Goal: Task Accomplishment & Management: Manage account settings

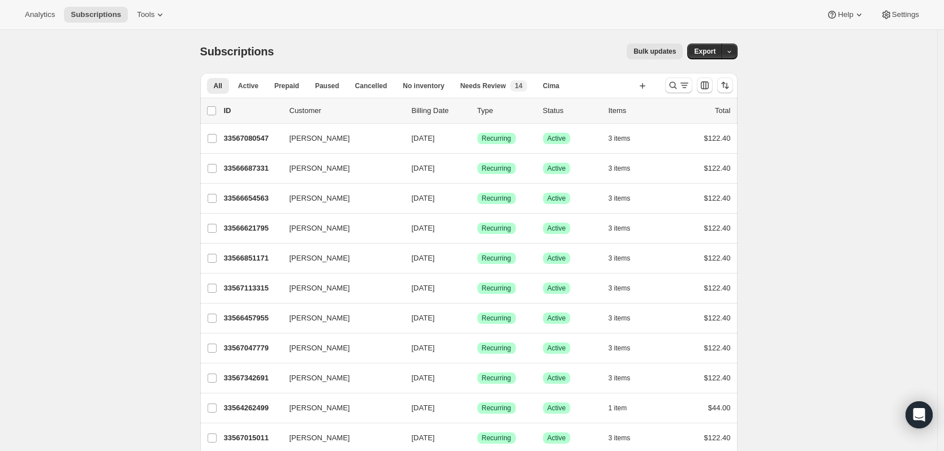
click at [670, 76] on div at bounding box center [699, 85] width 77 height 23
click at [677, 86] on icon "Search and filter results" at bounding box center [673, 85] width 11 height 11
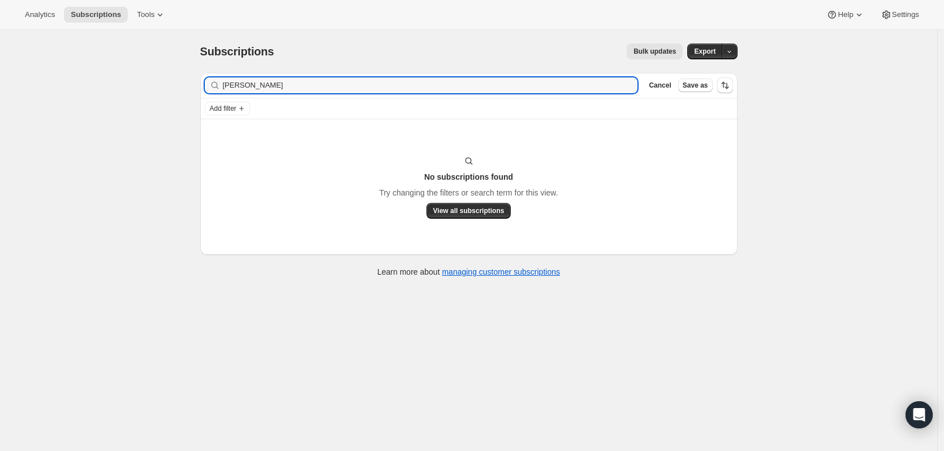
type input "mayumi"
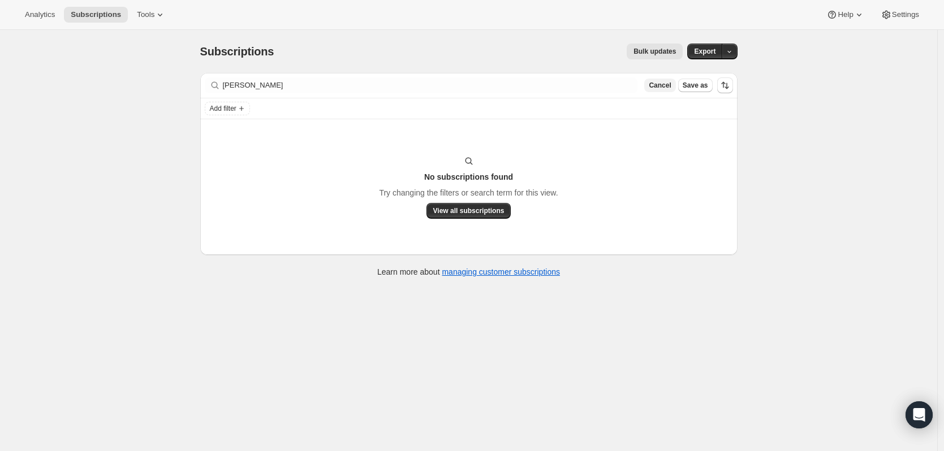
click at [664, 90] on button "Cancel" at bounding box center [659, 86] width 31 height 14
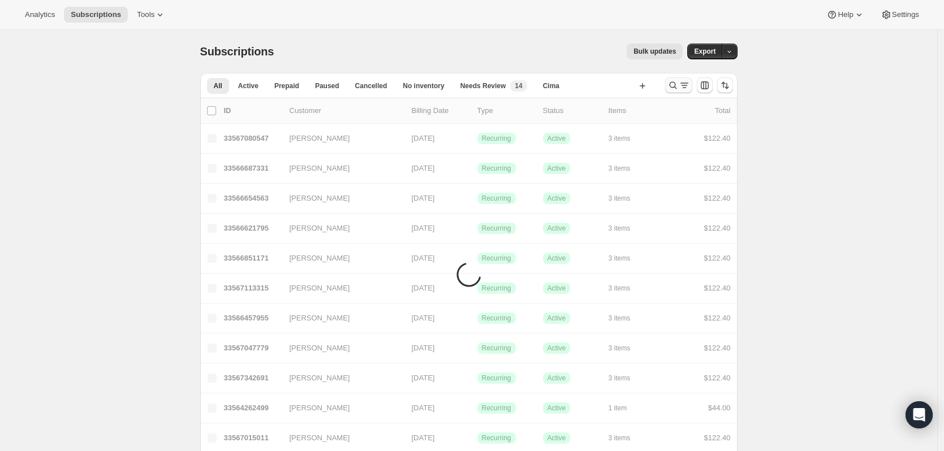
click at [687, 86] on icon "Search and filter results" at bounding box center [684, 85] width 11 height 11
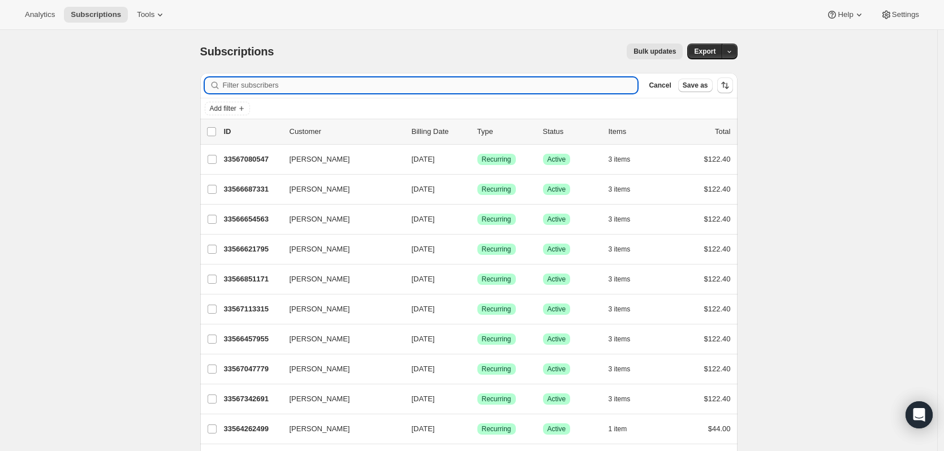
click at [466, 89] on input "Filter subscribers" at bounding box center [430, 86] width 415 height 16
paste input "mmmayumioiwa@gmail.com"
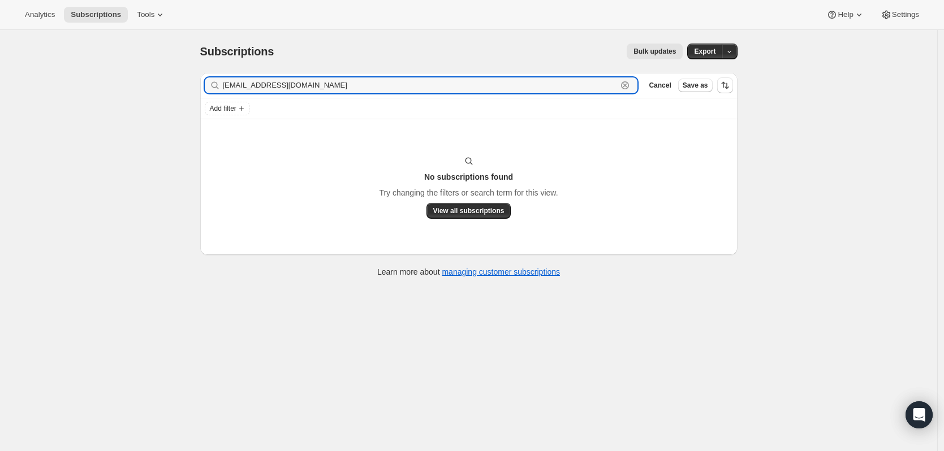
type input "mmmayumioiwa@gmail.com"
click at [631, 87] on icon "button" at bounding box center [624, 85] width 11 height 11
type input "oiwa"
click at [627, 85] on icon "button" at bounding box center [625, 86] width 4 height 4
